Goal: Ask a question

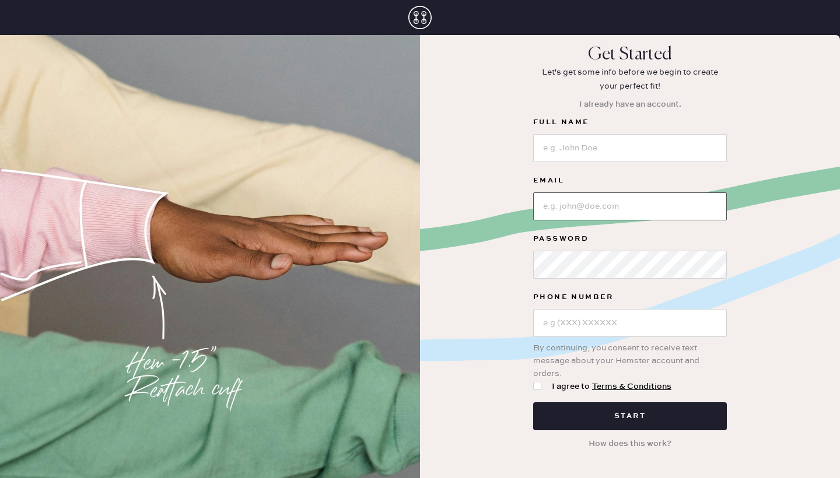
type input "(610) 235-9864"
click at [644, 102] on button "I already have an account." at bounding box center [630, 104] width 116 height 22
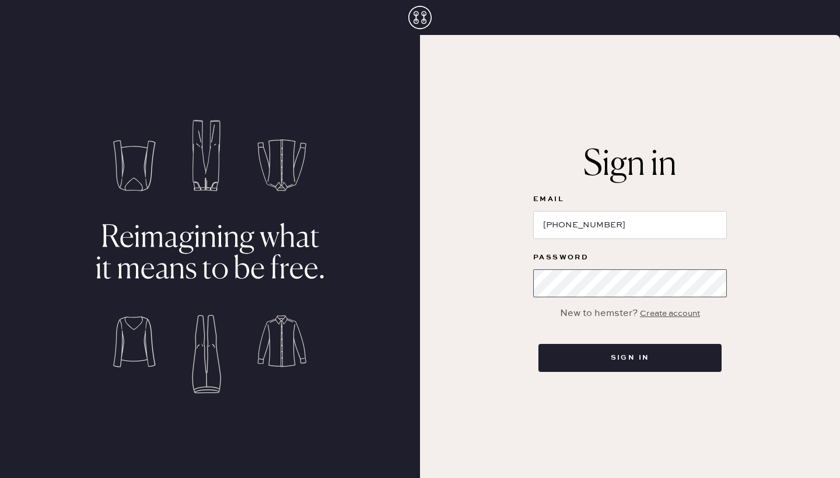
click at [630, 358] on button "Sign in" at bounding box center [630, 358] width 183 height 28
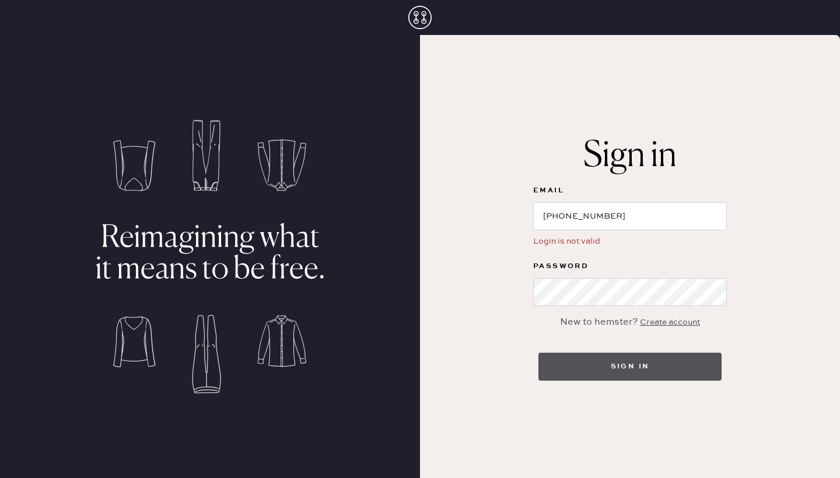
click at [621, 369] on button "Sign in" at bounding box center [630, 367] width 183 height 28
click at [632, 363] on button "Sign in" at bounding box center [630, 367] width 183 height 28
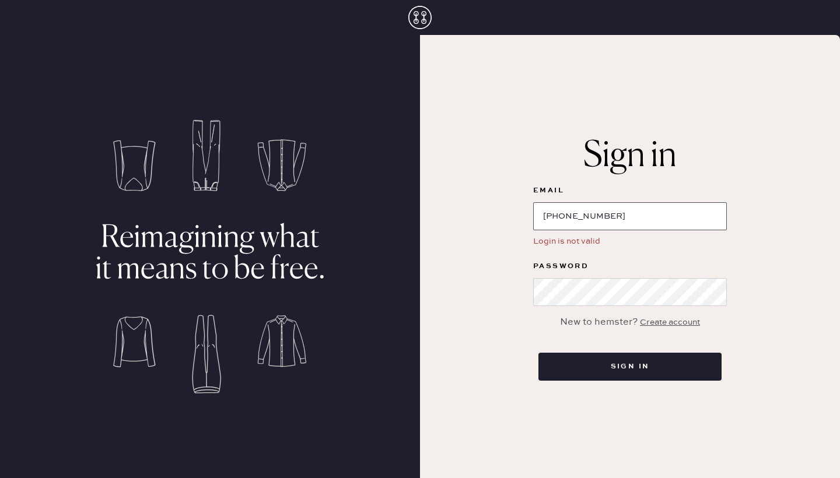
click at [630, 212] on input "(610) 235-9864" at bounding box center [630, 216] width 194 height 28
type input "("
type input "Zthusain@gmail.com"
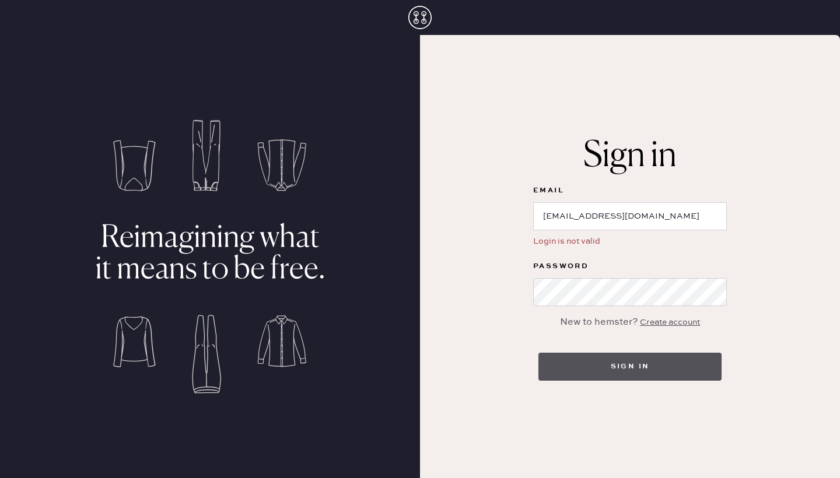
click at [623, 365] on button "Sign in" at bounding box center [630, 367] width 183 height 28
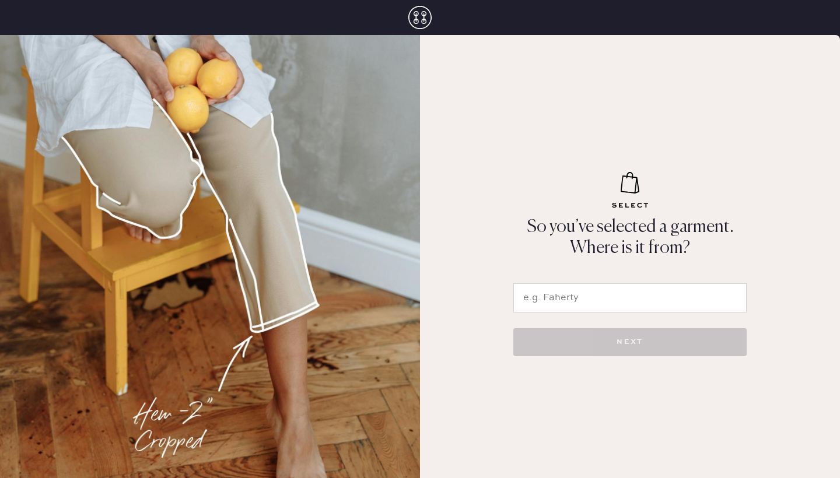
click at [567, 299] on input "text" at bounding box center [629, 298] width 233 height 29
click at [637, 293] on input "stio" at bounding box center [629, 298] width 233 height 29
type input "s"
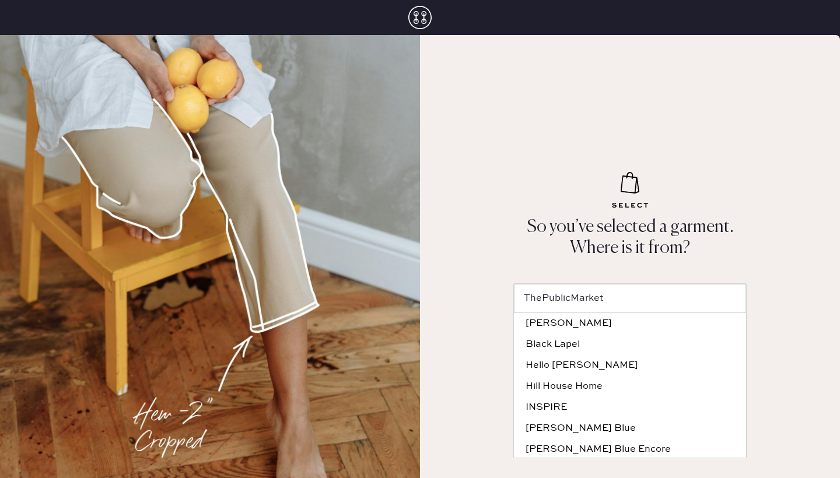
type input "Verishop"
type input "[PERSON_NAME]"
click at [776, 225] on div "So you’ve selected a garment. Where is it from? ThePublicMarket ADAY Black Lape…" at bounding box center [630, 256] width 420 height 443
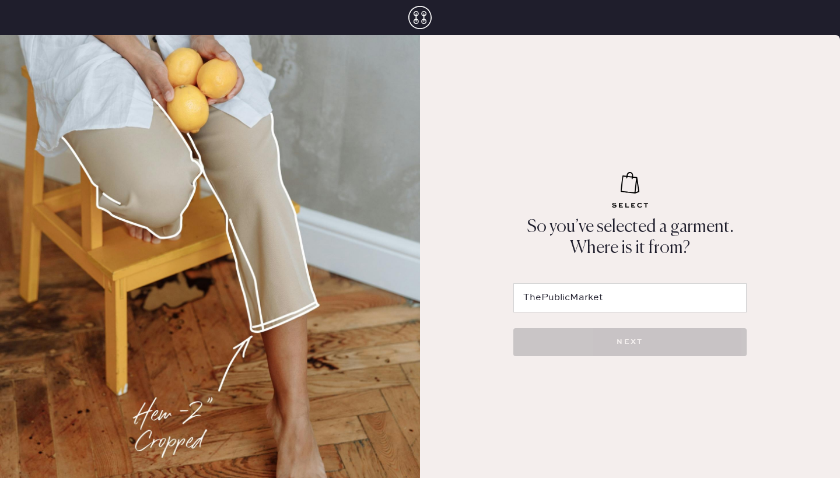
click at [593, 302] on input "ThePublicMarket" at bounding box center [629, 298] width 233 height 29
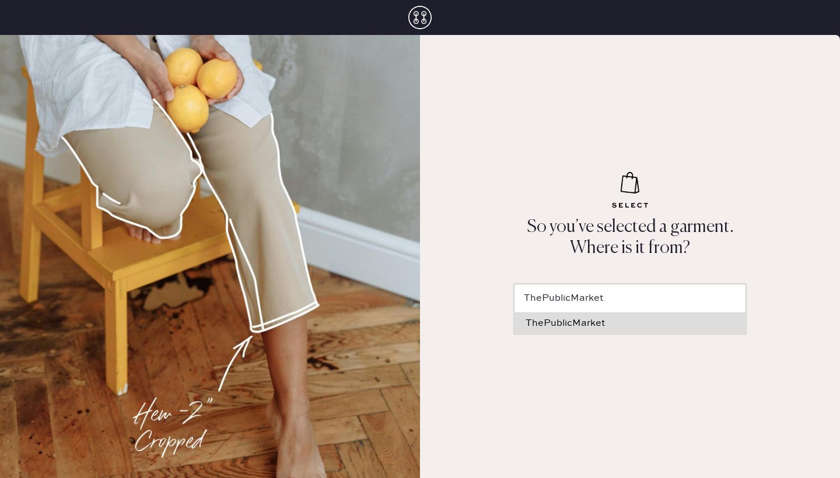
click at [593, 302] on input "ThePublicMarket" at bounding box center [630, 298] width 232 height 29
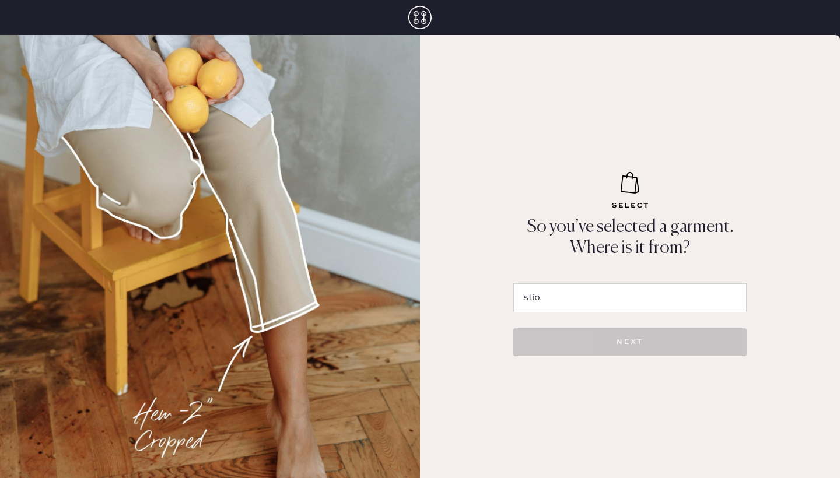
type input "stio"
click at [415, 16] on icon at bounding box center [419, 17] width 23 height 23
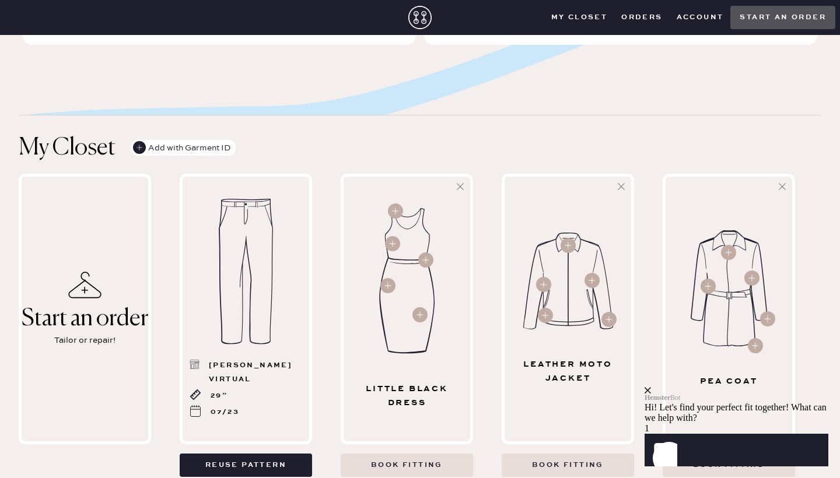
scroll to position [274, 0]
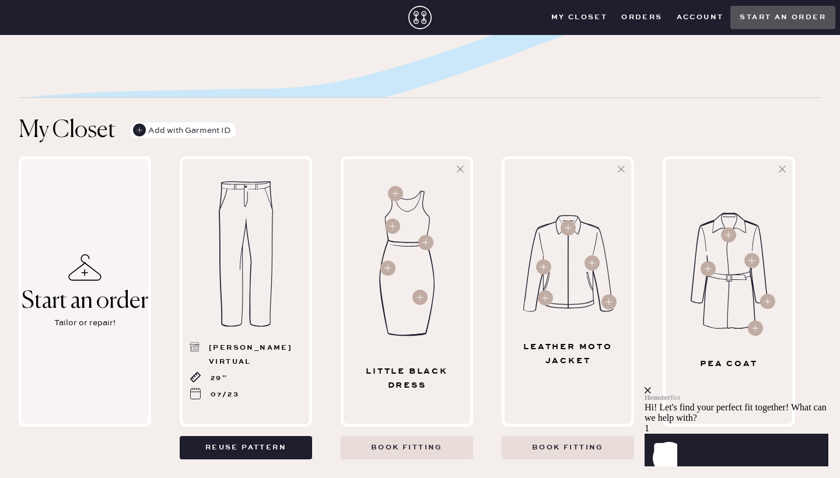
click at [87, 303] on div "Start an order" at bounding box center [85, 302] width 127 height 26
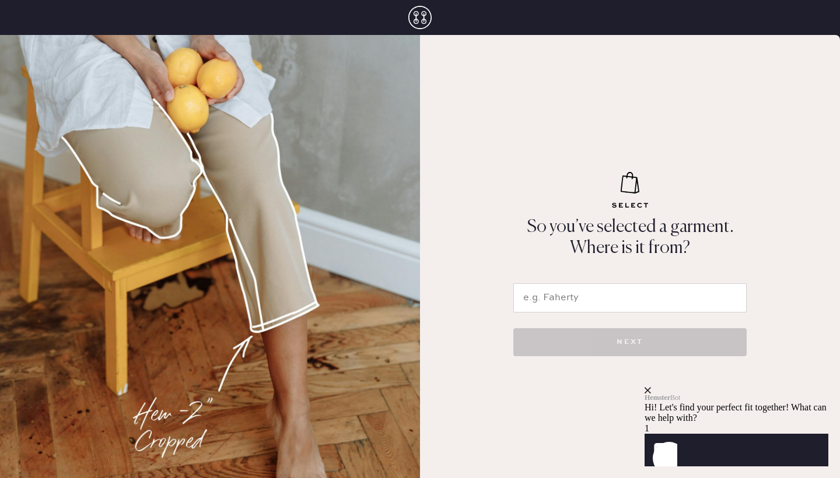
click at [609, 293] on input "text" at bounding box center [629, 298] width 233 height 29
type input "stio"
click at [651, 387] on icon "close" at bounding box center [648, 390] width 6 height 6
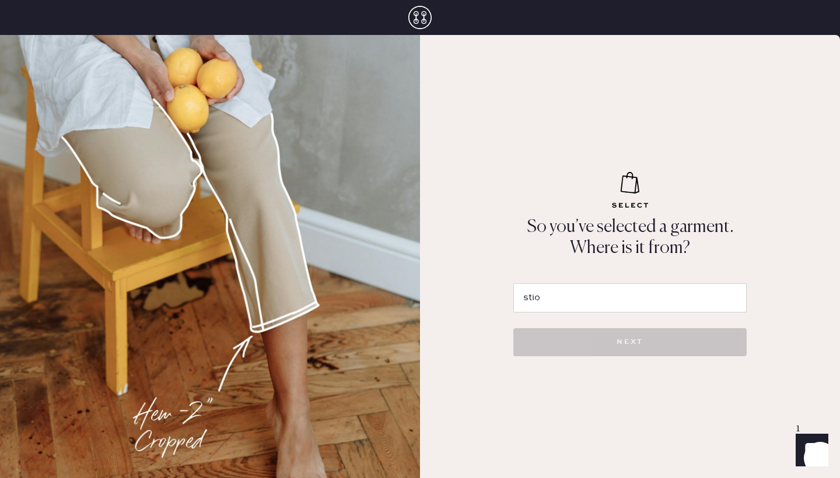
click at [803, 445] on icon "Launch Front Chat" at bounding box center [812, 450] width 33 height 33
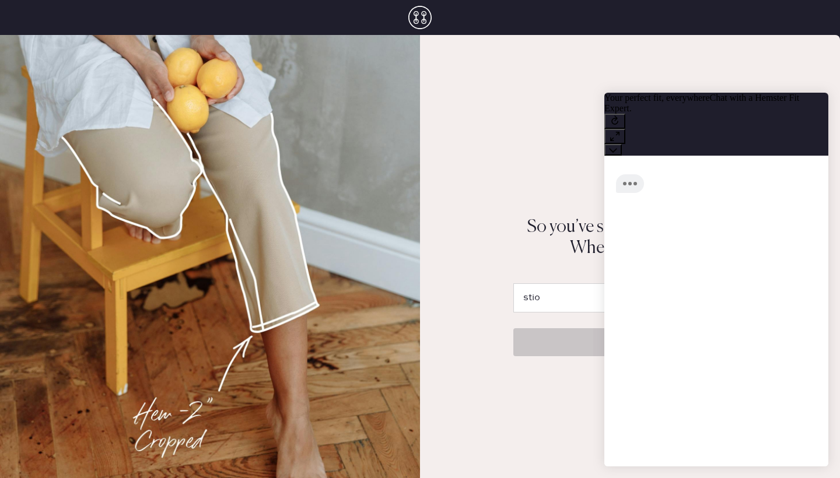
scroll to position [10, 0]
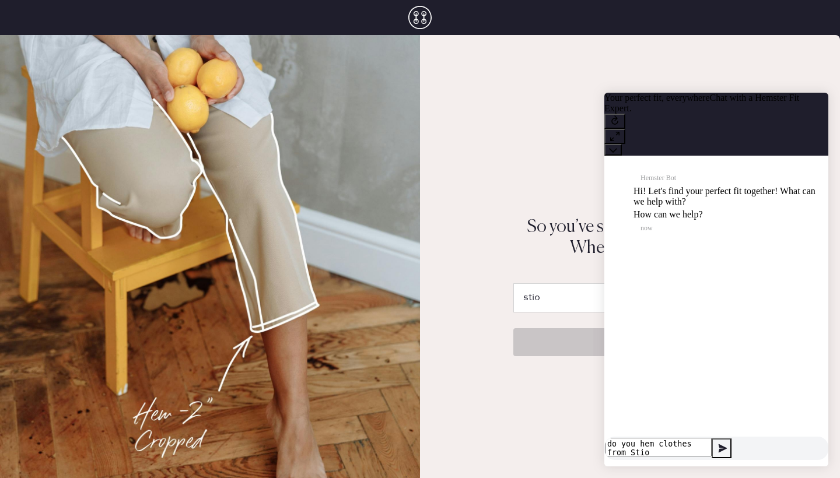
type textarea "do you hem clothes from Stio?"
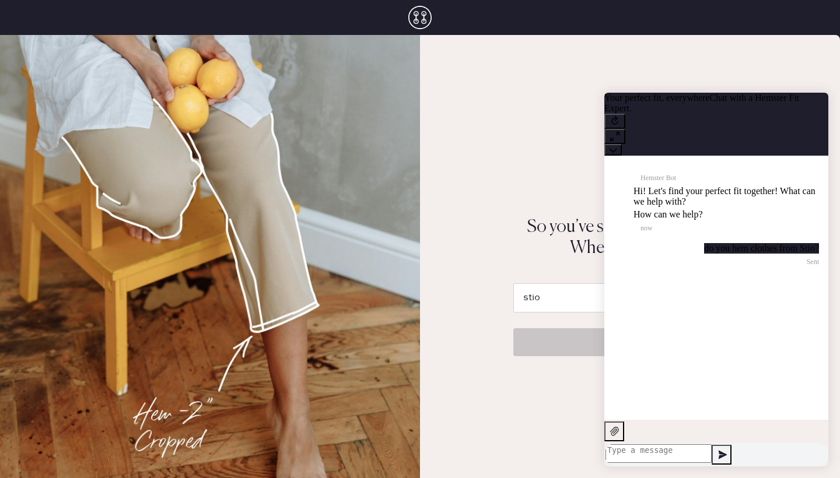
scroll to position [0, 0]
